Goal: Information Seeking & Learning: Check status

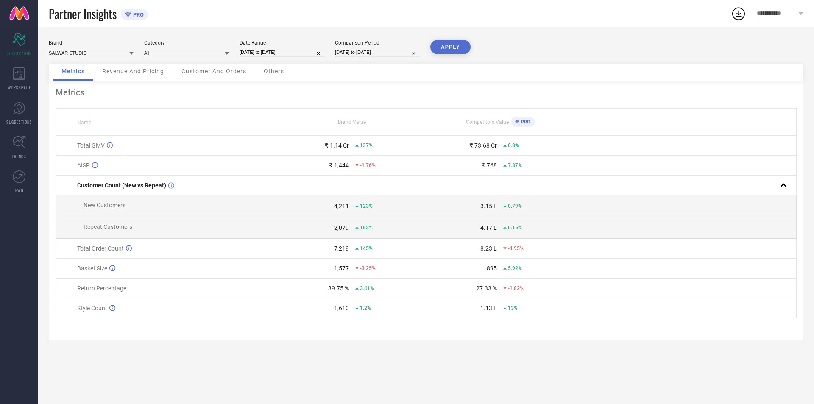
click at [259, 50] on input "[DATE] to [DATE]" at bounding box center [282, 52] width 85 height 9
select select "7"
select select "2025"
select select "8"
select select "2025"
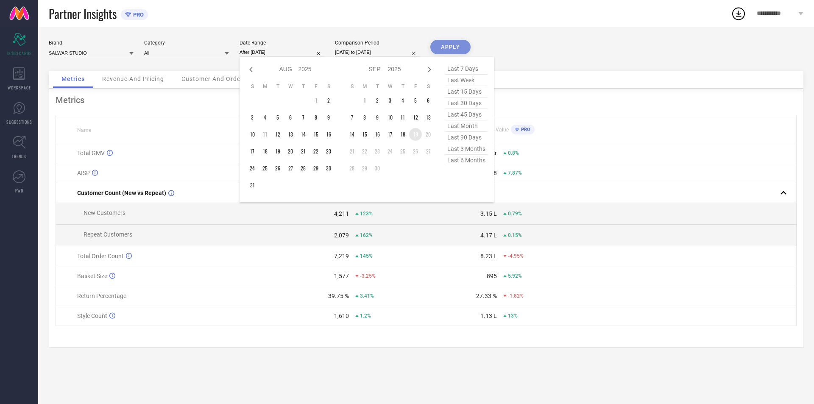
click at [415, 135] on td "19" at bounding box center [415, 134] width 13 height 13
type input "[DATE] to [DATE]"
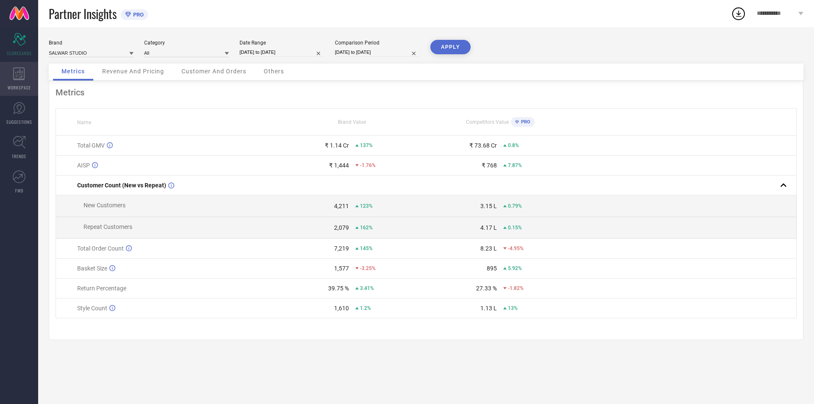
click at [4, 80] on div "WORKSPACE" at bounding box center [19, 79] width 38 height 34
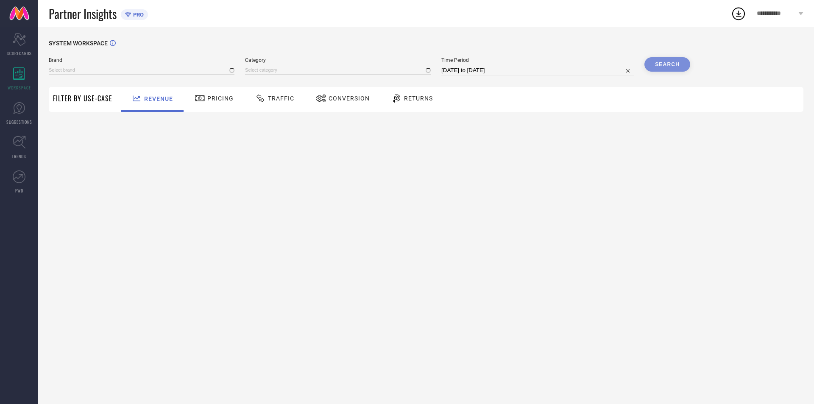
type input "SALWAR STUDIO"
type input "All"
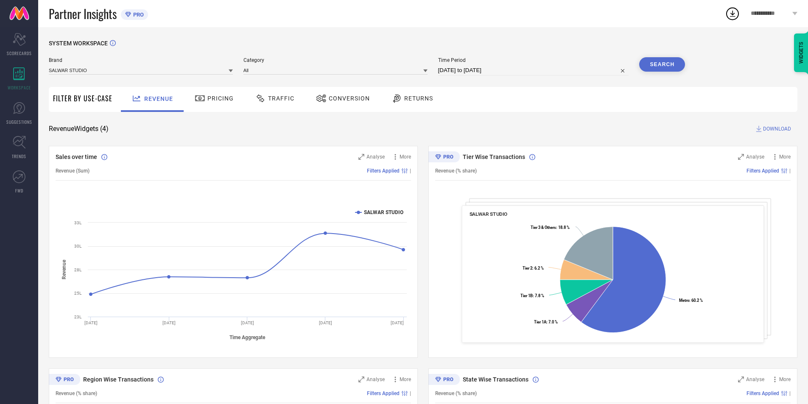
click at [269, 105] on div "Traffic" at bounding box center [274, 98] width 43 height 14
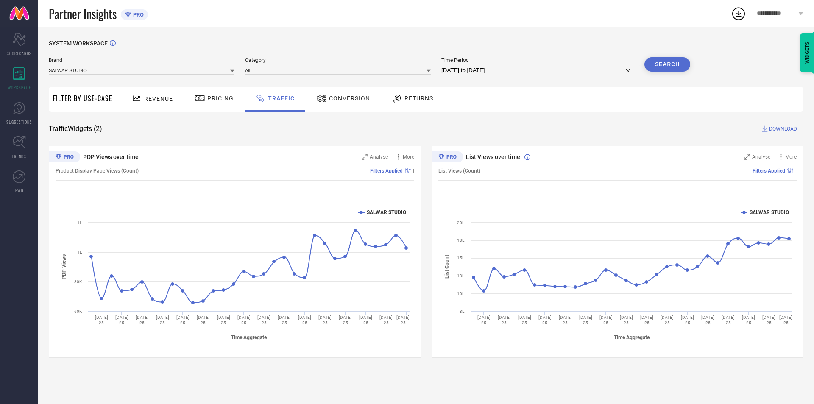
click at [497, 72] on input "[DATE] to [DATE]" at bounding box center [538, 70] width 193 height 10
select select "7"
select select "2025"
select select "8"
select select "2025"
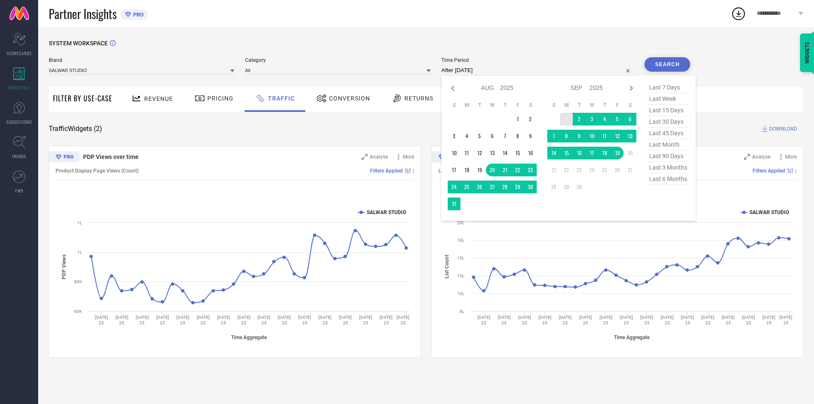
click at [564, 119] on td "1" at bounding box center [566, 119] width 13 height 13
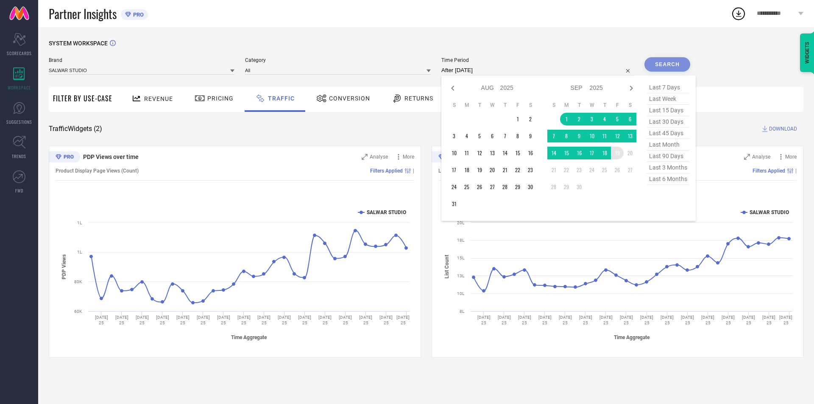
type input "[DATE] to [DATE]"
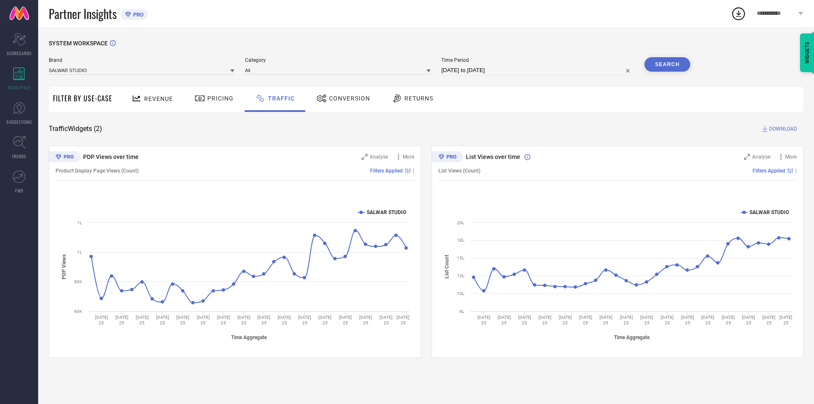
click at [673, 60] on button "Search" at bounding box center [668, 64] width 46 height 14
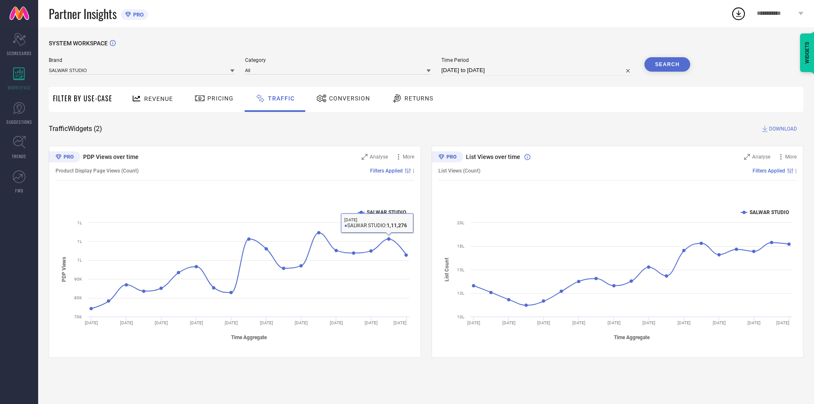
click at [352, 94] on div "Conversion" at bounding box center [343, 98] width 58 height 14
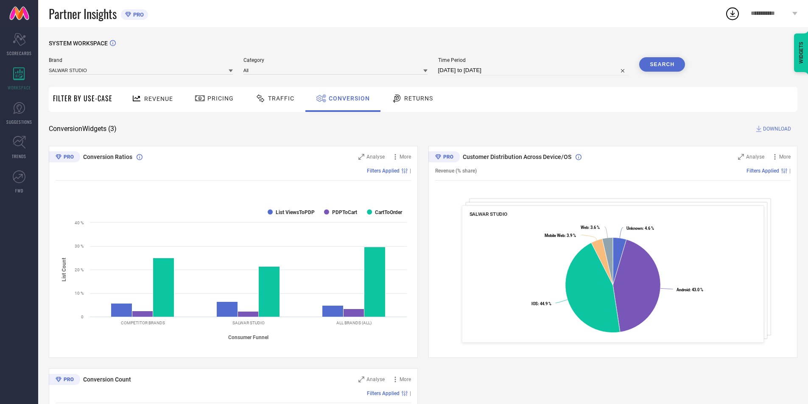
click at [413, 92] on div "Returns" at bounding box center [412, 98] width 46 height 14
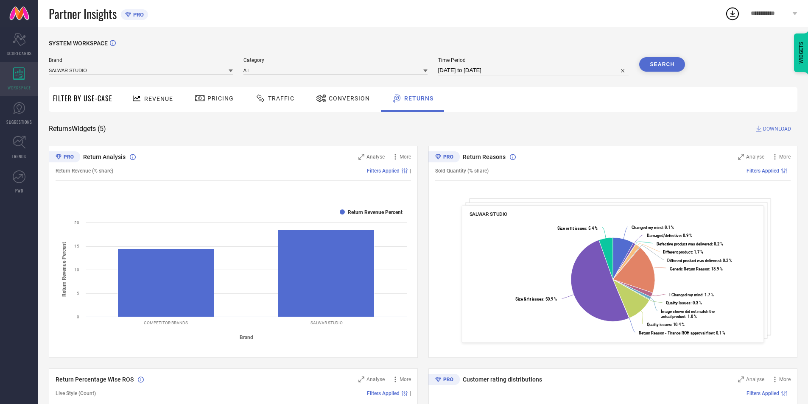
click at [10, 70] on div "WORKSPACE" at bounding box center [19, 79] width 38 height 34
click at [19, 106] on icon at bounding box center [19, 108] width 13 height 13
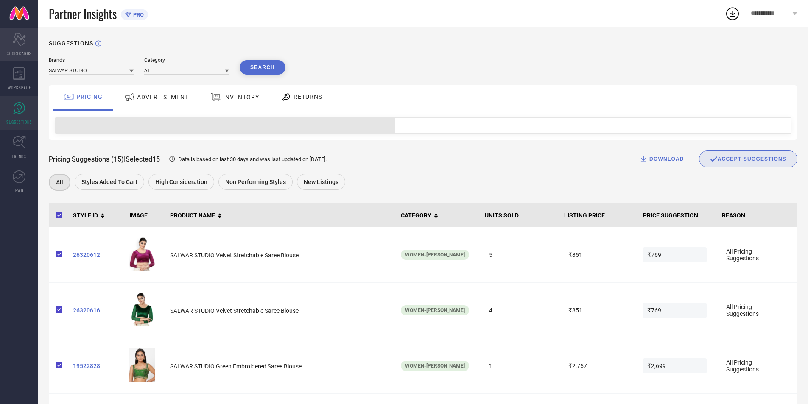
click at [19, 37] on icon at bounding box center [19, 39] width 13 height 13
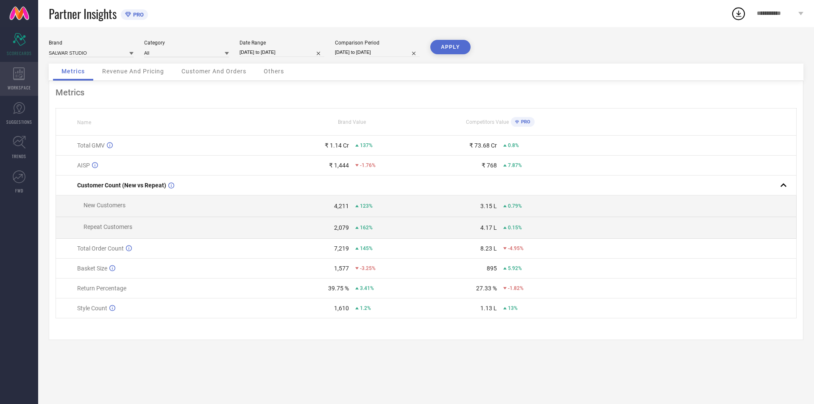
click at [0, 66] on div "WORKSPACE" at bounding box center [19, 79] width 38 height 34
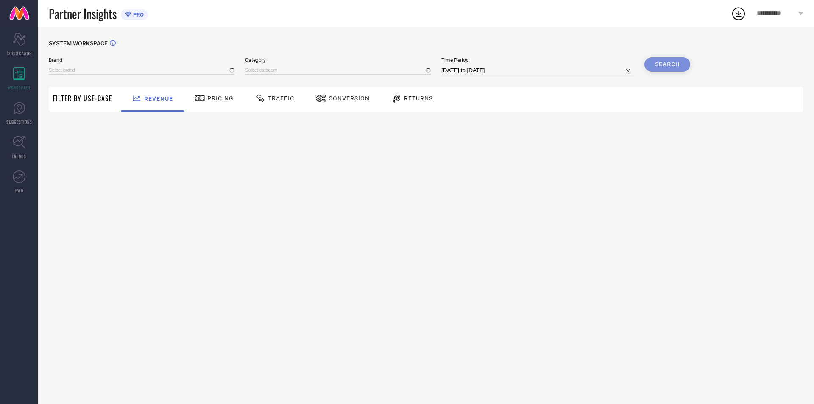
type input "SALWAR STUDIO"
type input "All"
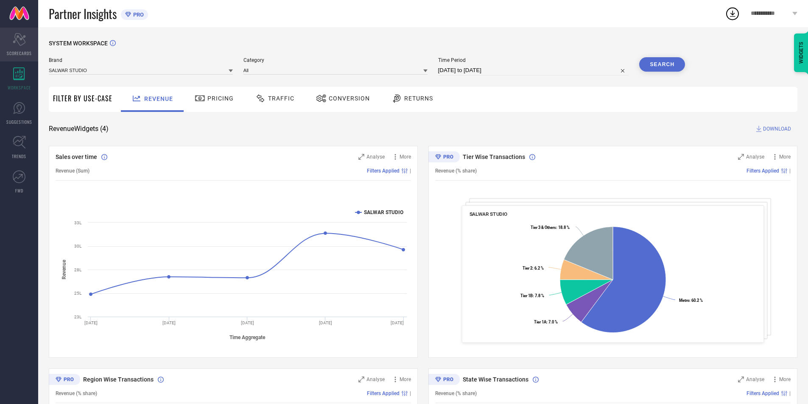
click at [13, 48] on div "Scorecard SCORECARDS" at bounding box center [19, 45] width 38 height 34
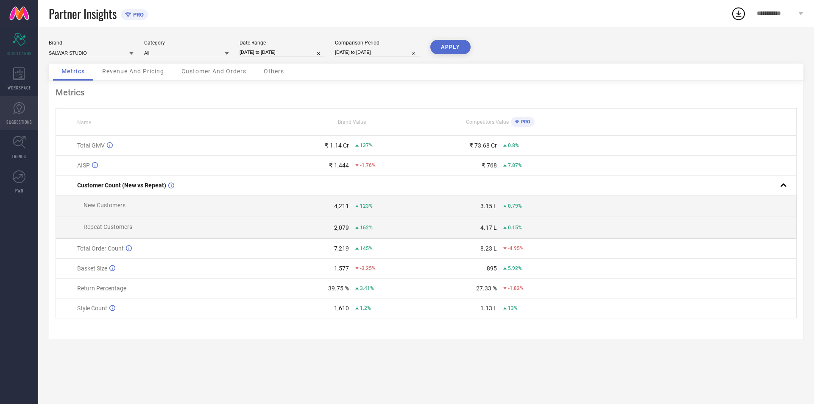
click at [25, 109] on link "SUGGESTIONS" at bounding box center [19, 113] width 38 height 34
